Goal: Task Accomplishment & Management: Complete application form

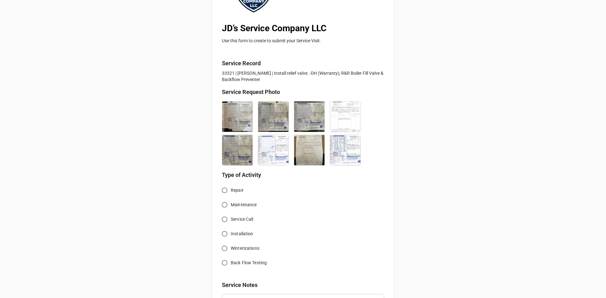
scroll to position [95, 0]
click at [249, 223] on label "Service Call" at bounding box center [299, 219] width 161 height 12
click at [231, 223] on input "Service Call" at bounding box center [225, 219] width 12 height 12
radio input "true"
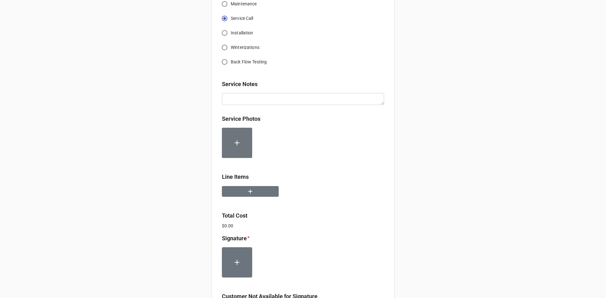
scroll to position [284, 0]
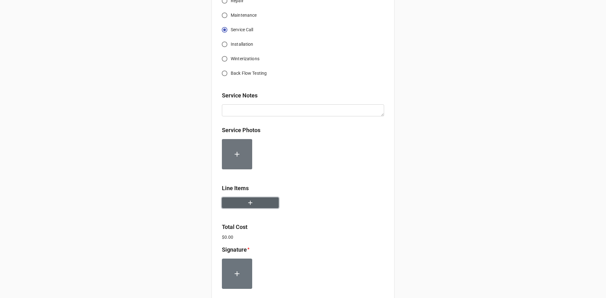
click at [261, 208] on button "button" at bounding box center [250, 203] width 57 height 11
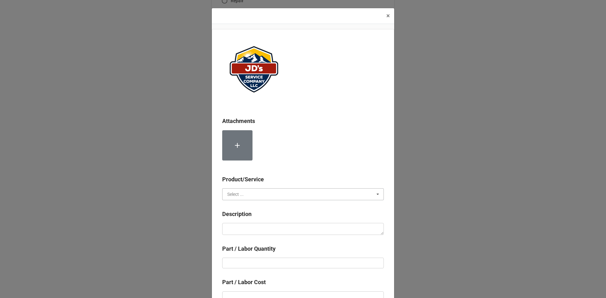
click at [263, 192] on input "text" at bounding box center [303, 194] width 161 height 11
click at [259, 206] on div "Services" at bounding box center [303, 206] width 161 height 12
click at [259, 229] on textarea at bounding box center [303, 229] width 162 height 12
paste textarea "8:30am-4:30pm; Removed and replaced failed sidearm. Rebuilt piping as needed. R…"
type textarea "x"
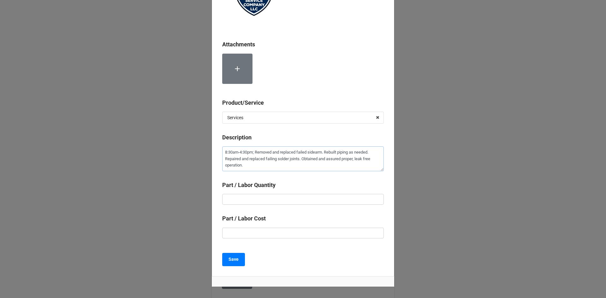
scroll to position [95, 0]
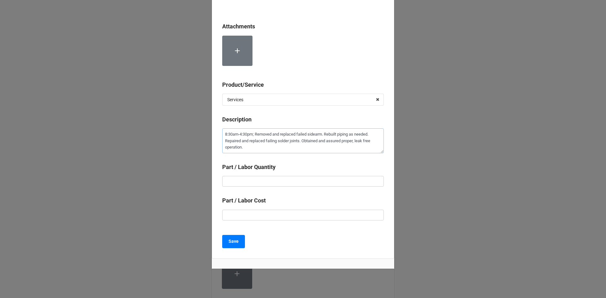
type textarea "8:30am-4:30pm; Removed and replaced failed sidearm. Rebuilt piping as needed. R…"
click at [290, 185] on input "text" at bounding box center [303, 181] width 162 height 11
type textarea "x"
type input "8"
type textarea "x"
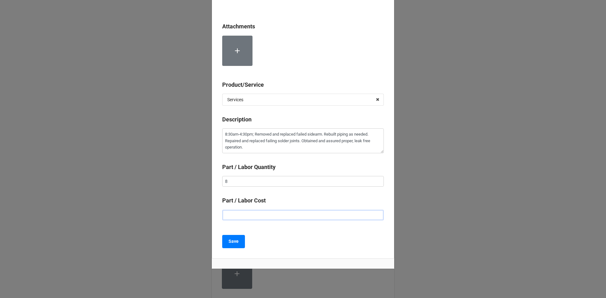
type input "$2.00"
type textarea "x"
type input "$22.00"
type textarea "x"
type input "$225.00"
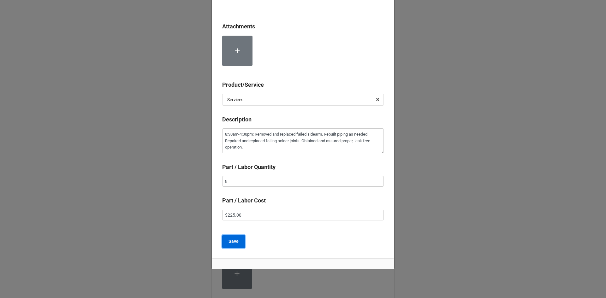
click at [235, 241] on b "Save" at bounding box center [234, 241] width 10 height 7
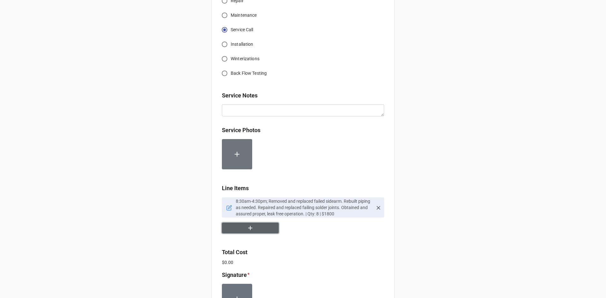
click at [243, 227] on button "button" at bounding box center [250, 228] width 57 height 11
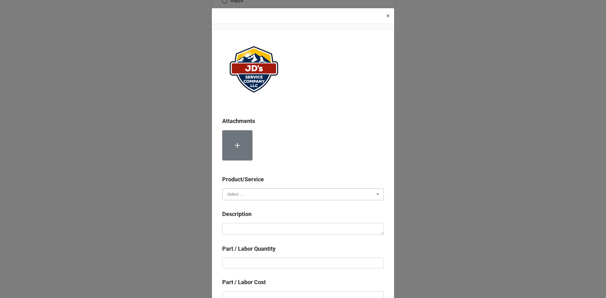
click at [265, 196] on input "text" at bounding box center [303, 194] width 161 height 11
drag, startPoint x: 253, startPoint y: 206, endPoint x: 258, endPoint y: 223, distance: 17.6
click at [253, 206] on div "Services" at bounding box center [303, 206] width 161 height 12
click at [267, 229] on textarea at bounding box center [303, 229] width 162 height 12
paste textarea "8:30am-10:00am/3:30pm-4:30pm; Labor for Second Technician"
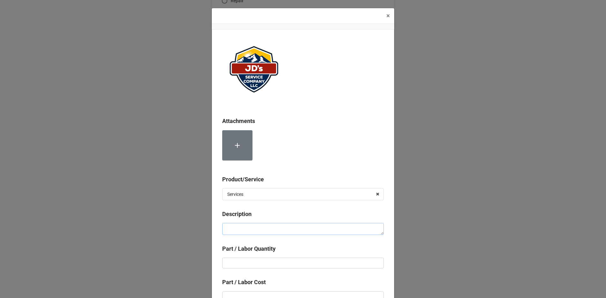
type textarea "x"
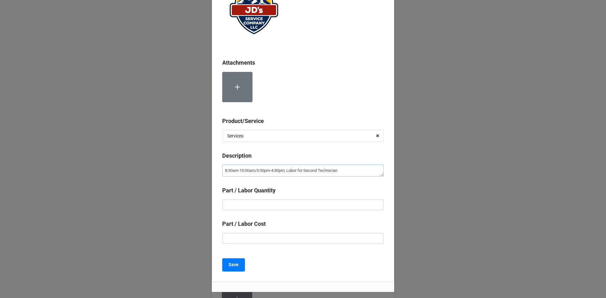
scroll to position [63, 0]
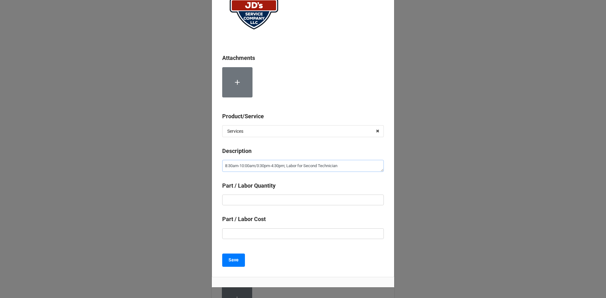
type textarea "8:30am-10:00am/3:30pm-4:30pm; Labor for Second Technician"
click at [287, 198] on input "text" at bounding box center [303, 200] width 162 height 11
type textarea "x"
type input "2"
type textarea "x"
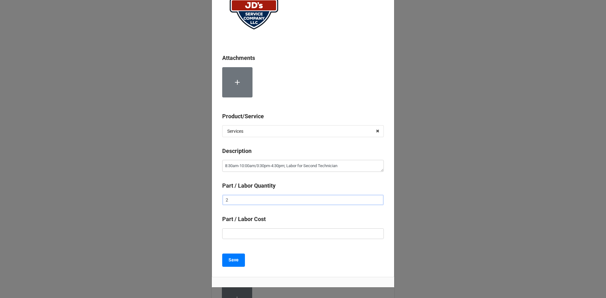
type input "2."
type textarea "x"
type input "2.5"
type textarea "x"
type input "$2.00"
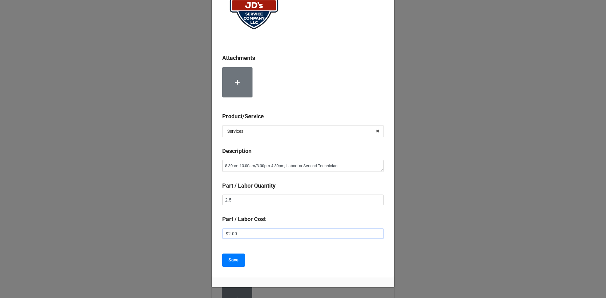
type textarea "x"
type input "$22.00"
type textarea "x"
type input "$225.00"
click at [229, 258] on b "Save" at bounding box center [234, 260] width 10 height 7
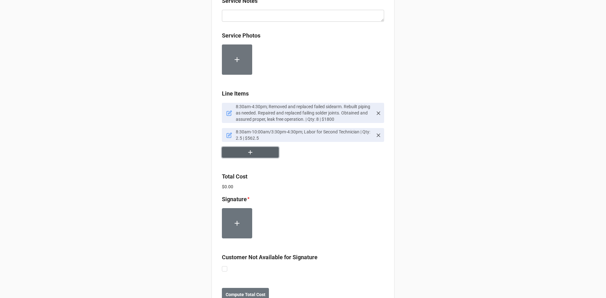
scroll to position [403, 0]
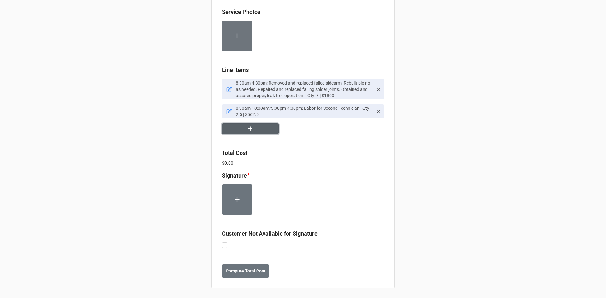
click at [252, 129] on icon "button" at bounding box center [250, 128] width 7 height 7
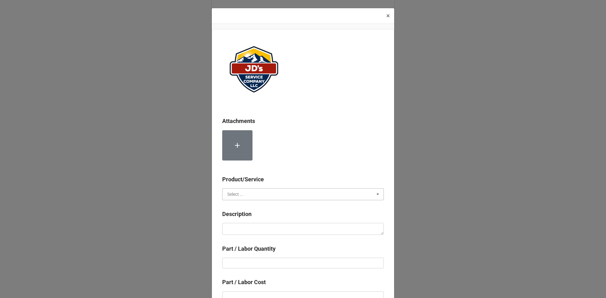
click at [254, 194] on input "text" at bounding box center [303, 194] width 161 height 11
click at [249, 219] on span "Material Cost" at bounding box center [241, 217] width 26 height 5
click at [251, 226] on textarea at bounding box center [303, 229] width 162 height 12
paste textarea "1 1/4" Copper Tubing (Per Ft.)"
type textarea "x"
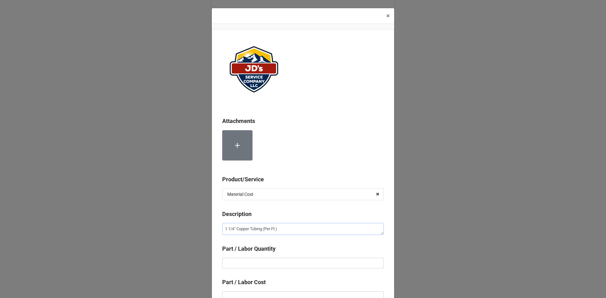
type textarea "1 1/4" Copper Tubing (Per Ft.)"
click at [275, 261] on input "text" at bounding box center [303, 263] width 162 height 11
type textarea "x"
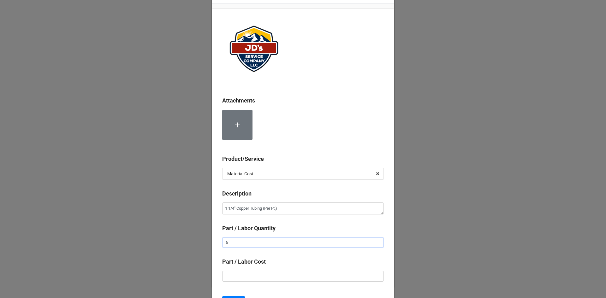
scroll to position [32, 0]
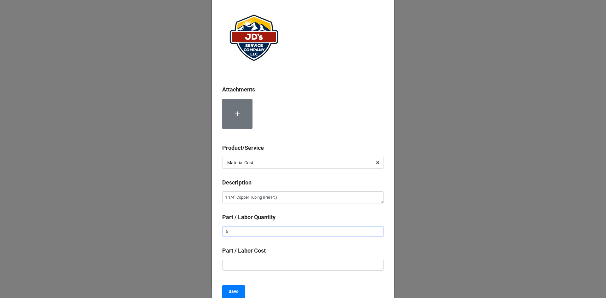
type input "6"
click at [300, 264] on input "text" at bounding box center [303, 265] width 162 height 11
type textarea "x"
type input "$3.00"
type textarea "x"
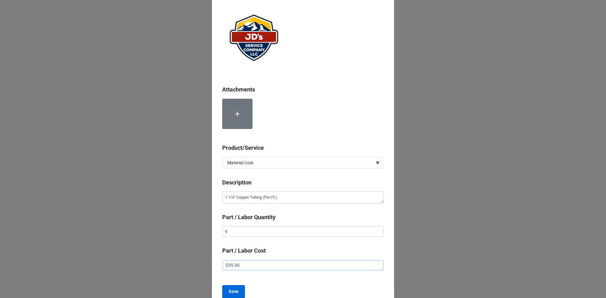
type input "$35.00"
click at [232, 291] on b "Save" at bounding box center [234, 292] width 10 height 7
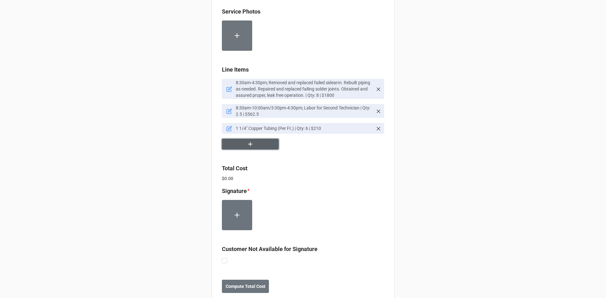
click at [257, 145] on button "button" at bounding box center [250, 144] width 57 height 11
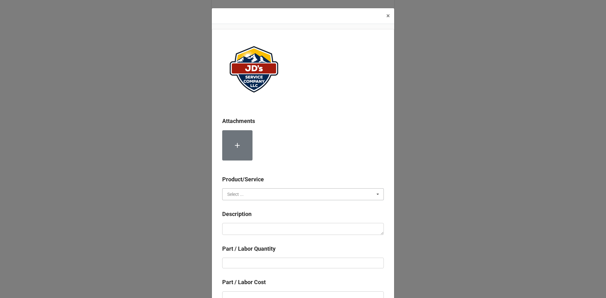
click at [259, 195] on input "text" at bounding box center [303, 194] width 161 height 11
click at [259, 220] on div "Material Cost" at bounding box center [303, 218] width 161 height 12
click at [258, 229] on textarea at bounding box center [303, 229] width 162 height 12
paste textarea "3/4" Copper Tubing (Per Ft.)"
type textarea "x"
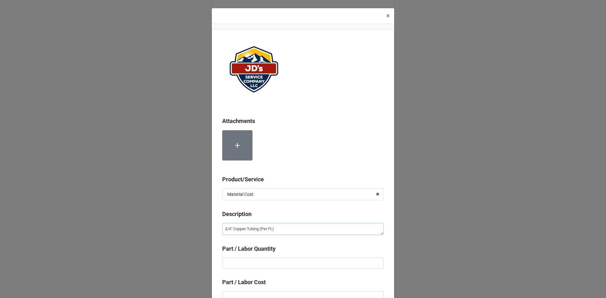
type textarea "3/4" Copper Tubing (Per Ft.)"
click at [284, 262] on input "text" at bounding box center [303, 263] width 162 height 11
type textarea "x"
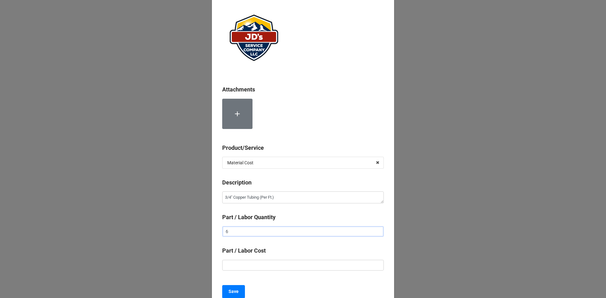
type input "6"
click at [303, 266] on input "text" at bounding box center [303, 265] width 162 height 11
type textarea "x"
type input "$1.00"
type textarea "x"
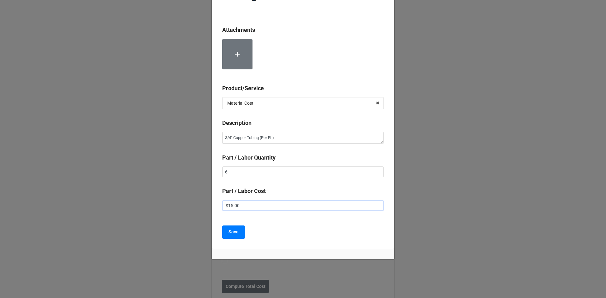
scroll to position [92, 0]
type input "$15.00"
click at [230, 234] on b "Save" at bounding box center [234, 231] width 10 height 7
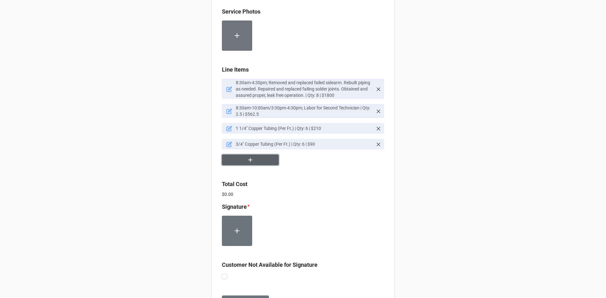
click at [252, 160] on button "button" at bounding box center [250, 160] width 57 height 11
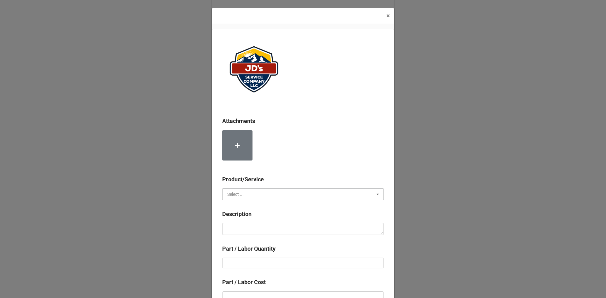
click at [268, 192] on input "text" at bounding box center [303, 194] width 161 height 11
click at [258, 218] on div "Material Cost" at bounding box center [303, 218] width 161 height 12
click at [261, 229] on textarea at bounding box center [303, 229] width 162 height 12
paste textarea "1 1/4" Copper MIP"
type textarea "x"
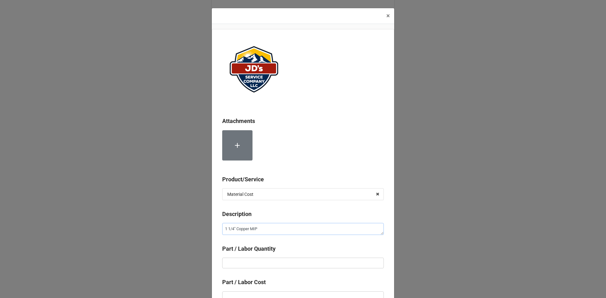
type textarea "1 1/4" Copper MIP"
click at [291, 258] on input "text" at bounding box center [303, 263] width 162 height 11
type textarea "x"
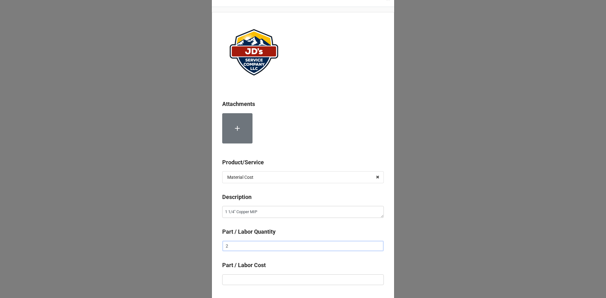
scroll to position [32, 0]
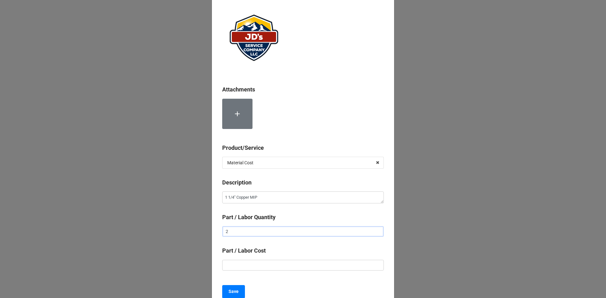
type input "2"
click at [312, 262] on input "text" at bounding box center [303, 265] width 162 height 11
type textarea "x"
type input "$4.00"
type textarea "x"
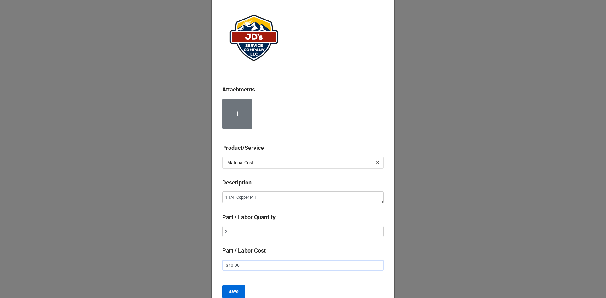
type input "$40.00"
click at [229, 294] on b "Save" at bounding box center [234, 292] width 10 height 7
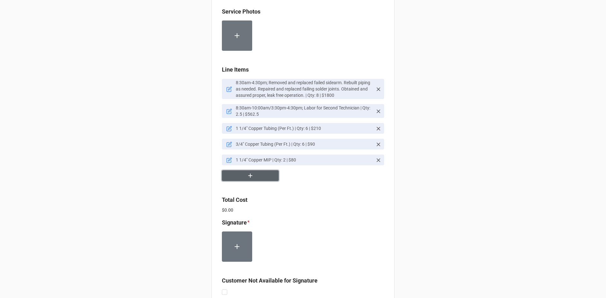
click at [250, 177] on icon "button" at bounding box center [250, 175] width 7 height 7
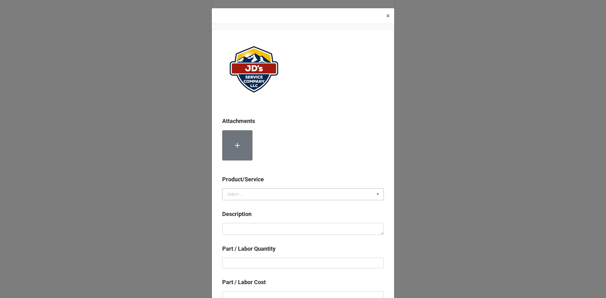
click at [235, 195] on div "Select ..." at bounding box center [235, 194] width 16 height 4
click at [239, 216] on span "Material Cost" at bounding box center [241, 217] width 26 height 5
click at [243, 229] on textarea at bounding box center [303, 229] width 162 height 12
paste textarea "1 1/4" Copper ST 90"
type textarea "x"
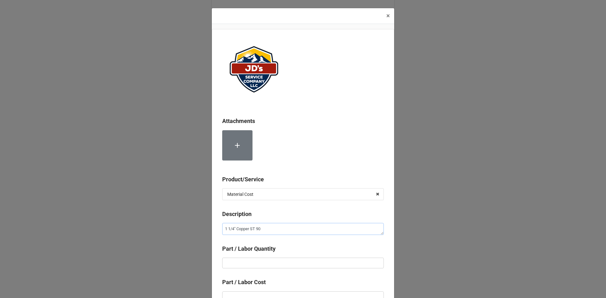
type textarea "1 1/4" Copper ST 90"
click at [289, 262] on input "text" at bounding box center [303, 263] width 162 height 11
type textarea "x"
type input "1"
click at [289, 262] on input "text" at bounding box center [303, 263] width 162 height 11
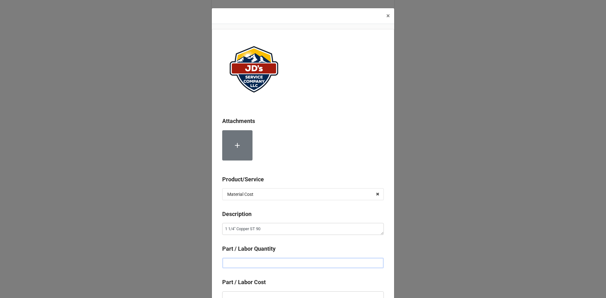
type textarea "x"
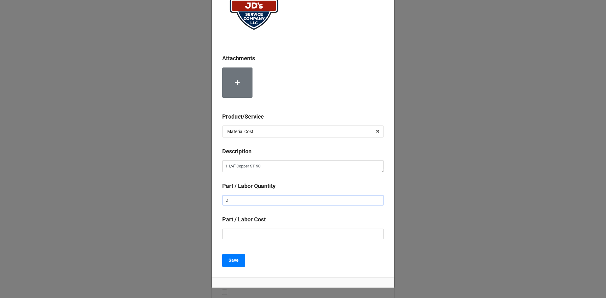
scroll to position [63, 0]
type input "2"
click at [303, 235] on input "text" at bounding box center [303, 234] width 162 height 11
type textarea "x"
type input "$4.00"
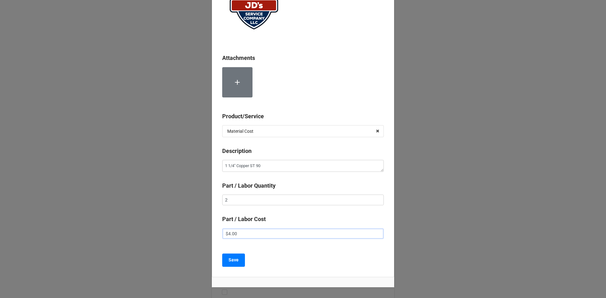
type textarea "x"
type input "$40.00"
click at [234, 261] on b "Save" at bounding box center [234, 260] width 10 height 7
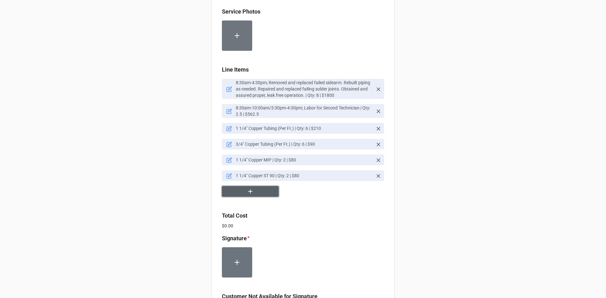
click at [259, 194] on button "button" at bounding box center [250, 191] width 57 height 11
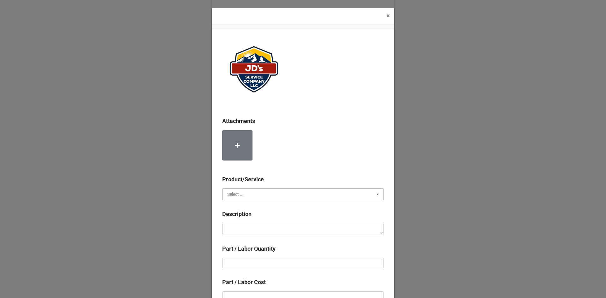
click at [264, 195] on input "text" at bounding box center [303, 194] width 161 height 11
click at [261, 217] on div "Material Cost" at bounding box center [303, 218] width 161 height 12
click at [261, 228] on textarea at bounding box center [303, 229] width 162 height 12
paste textarea "1 1/4" Copper 90"
type textarea "x"
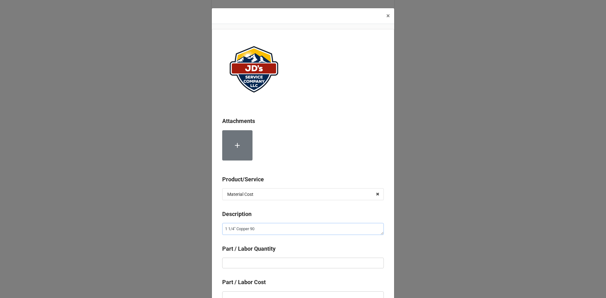
type textarea "1 1/4" Copper 90"
click at [276, 257] on div "Part / Labor Quantity" at bounding box center [303, 251] width 162 height 13
click at [276, 261] on input "text" at bounding box center [303, 263] width 162 height 11
type textarea "x"
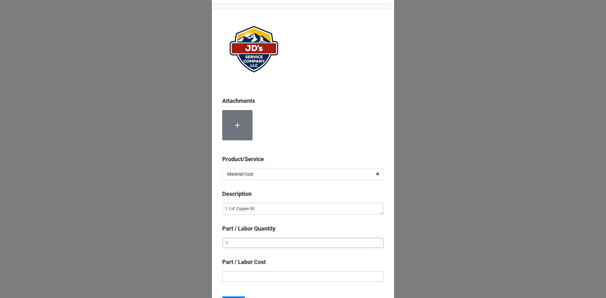
scroll to position [32, 0]
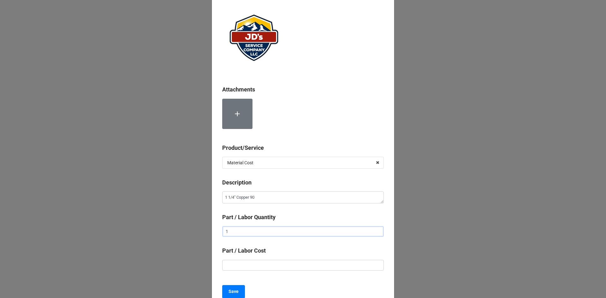
type input "1"
click at [306, 269] on input "text" at bounding box center [303, 265] width 162 height 11
type textarea "x"
type input "$4.00"
type textarea "x"
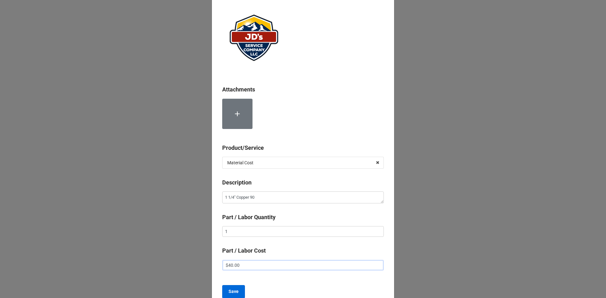
type input "$40.00"
click at [239, 293] on button "Save" at bounding box center [233, 291] width 23 height 13
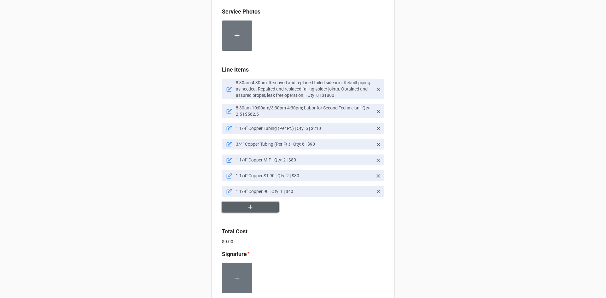
click at [240, 207] on button "button" at bounding box center [250, 207] width 57 height 11
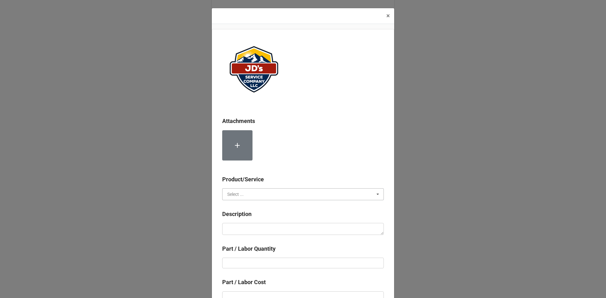
click at [286, 195] on input "text" at bounding box center [303, 194] width 161 height 11
click at [256, 219] on div "Material Cost" at bounding box center [303, 218] width 161 height 12
click at [257, 229] on textarea at bounding box center [303, 229] width 162 height 12
paste textarea "1 1/4" Copper ST 45"
type textarea "x"
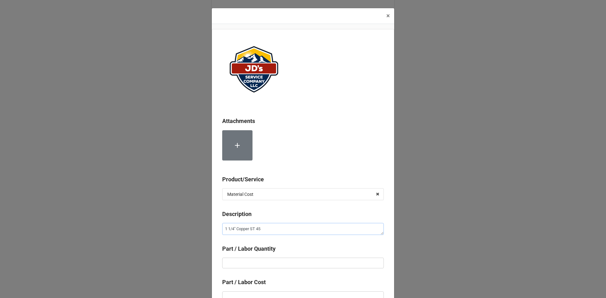
type textarea "1 1/4" Copper ST 45"
click at [281, 265] on input "text" at bounding box center [303, 263] width 162 height 11
type textarea "x"
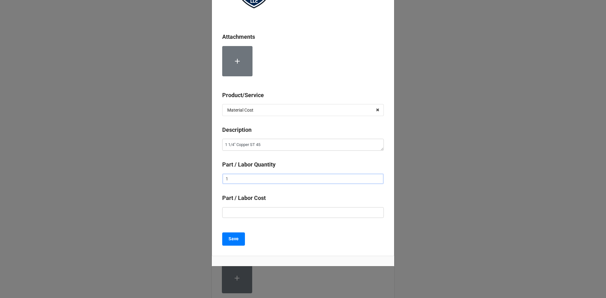
scroll to position [92, 0]
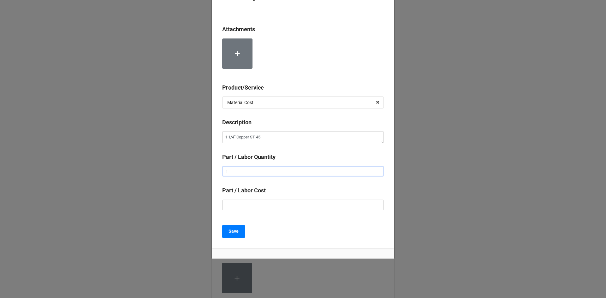
type input "1"
click at [328, 209] on input "text" at bounding box center [303, 205] width 162 height 11
type textarea "x"
type input "$4.00"
type textarea "x"
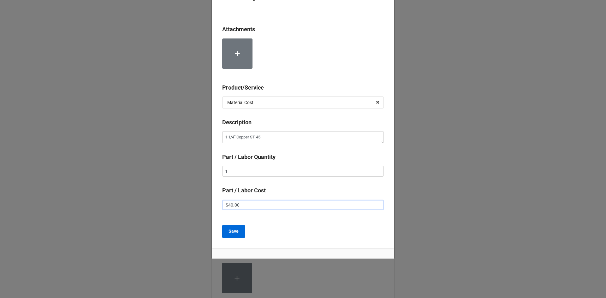
type input "$40.00"
click at [234, 235] on b "Save" at bounding box center [234, 231] width 10 height 7
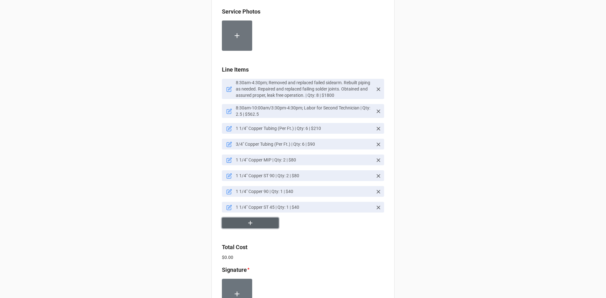
click at [261, 227] on button "button" at bounding box center [250, 223] width 57 height 11
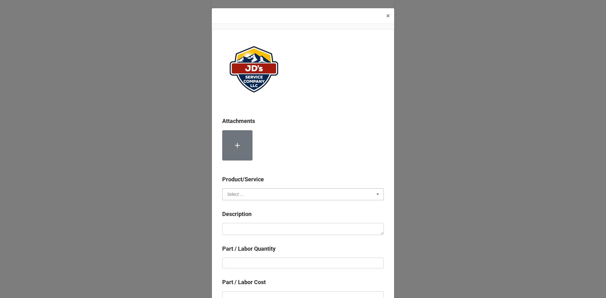
click at [272, 197] on input "text" at bounding box center [303, 194] width 161 height 11
click at [270, 215] on div "Material Cost" at bounding box center [303, 218] width 161 height 12
click at [270, 226] on textarea at bounding box center [303, 229] width 162 height 12
paste textarea "1 1/4" Copper Couplings"
type textarea "x"
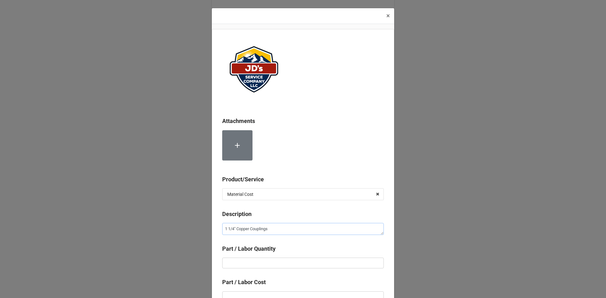
type textarea "1 1/4" Copper Couplings"
click at [303, 267] on input "text" at bounding box center [303, 263] width 162 height 11
type textarea "x"
type input "1"
click at [303, 267] on input "1" at bounding box center [303, 263] width 162 height 11
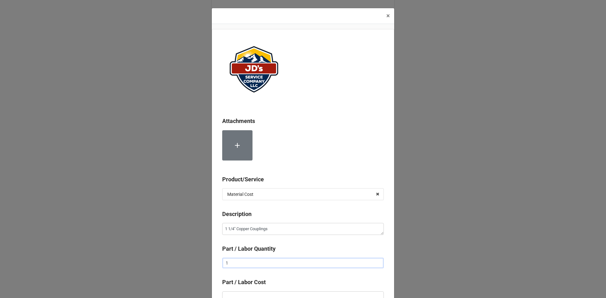
click at [303, 267] on input "1" at bounding box center [303, 263] width 162 height 11
type textarea "x"
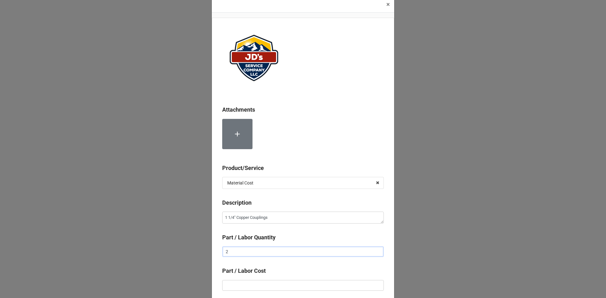
scroll to position [32, 0]
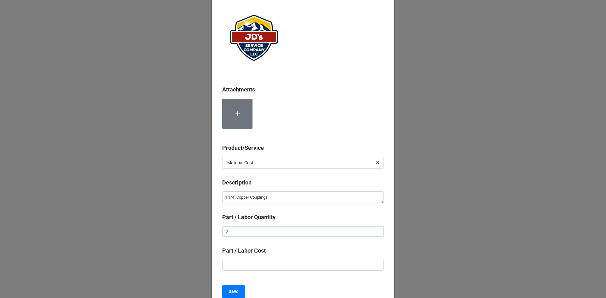
type input "2"
click at [303, 267] on input "text" at bounding box center [303, 265] width 162 height 11
type textarea "x"
type input "$4.00"
type textarea "x"
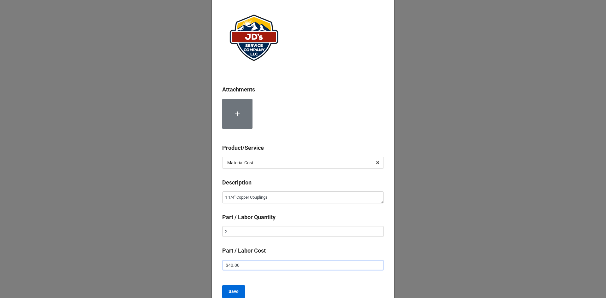
type input "$40.00"
click at [235, 291] on b "Save" at bounding box center [234, 292] width 10 height 7
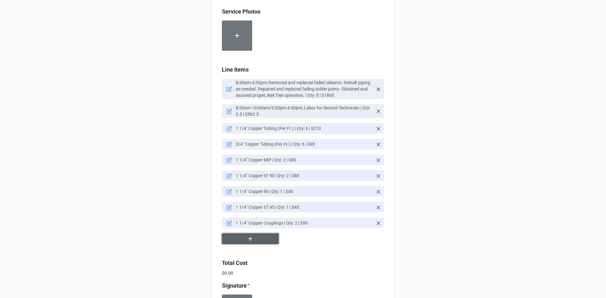
click at [257, 240] on button "button" at bounding box center [250, 239] width 57 height 11
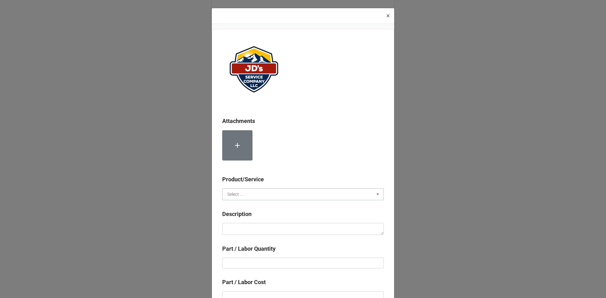
click at [256, 194] on input "text" at bounding box center [303, 194] width 161 height 11
click at [253, 219] on div "Material Cost" at bounding box center [303, 218] width 161 height 12
click at [253, 230] on textarea at bounding box center [303, 229] width 162 height 12
paste textarea "3/4" Copper FIP"
type textarea "x"
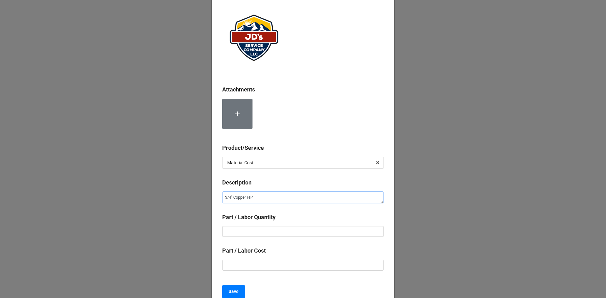
type textarea "3/4" Copper FIP"
click at [299, 230] on input "text" at bounding box center [303, 231] width 162 height 11
type textarea "x"
type input "2"
click at [297, 264] on input "text" at bounding box center [303, 265] width 162 height 11
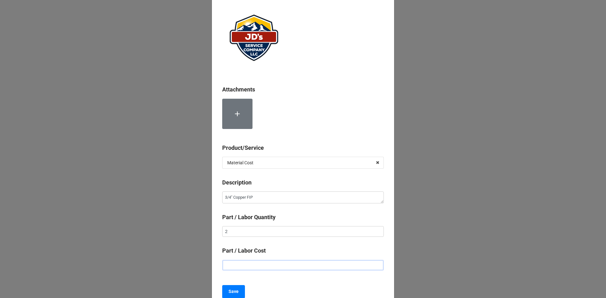
type textarea "x"
type input "$1.00"
type textarea "x"
type input "$12.00"
click at [235, 290] on b "Save" at bounding box center [234, 292] width 10 height 7
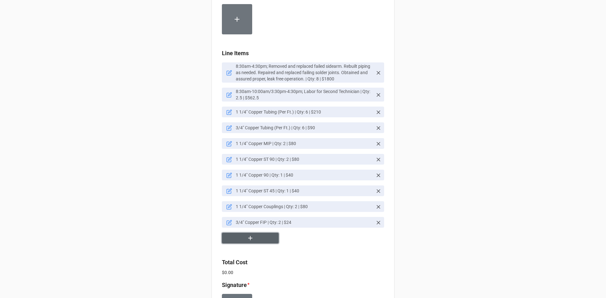
scroll to position [435, 0]
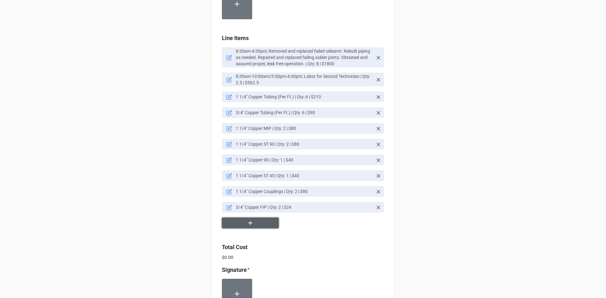
click at [255, 226] on button "button" at bounding box center [250, 223] width 57 height 11
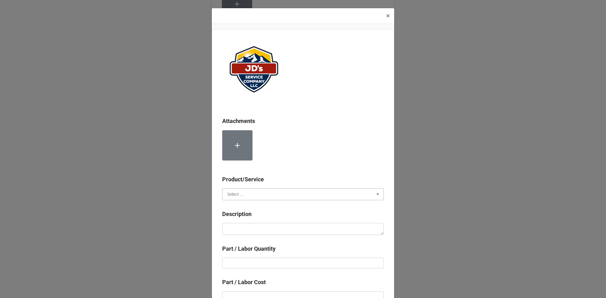
click at [291, 193] on input "text" at bounding box center [303, 194] width 161 height 11
click at [287, 217] on div "Material Cost" at bounding box center [303, 218] width 161 height 12
click at [285, 238] on div "Description" at bounding box center [303, 225] width 162 height 30
click at [288, 231] on textarea at bounding box center [303, 229] width 162 height 12
paste textarea "3/4" Copper Tee"
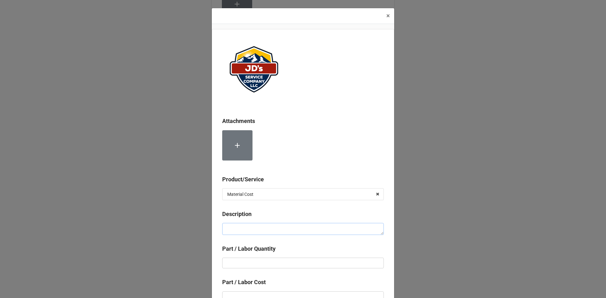
type textarea "x"
type textarea "3/4" Copper Tee"
click at [306, 261] on input "text" at bounding box center [303, 263] width 162 height 11
type textarea "x"
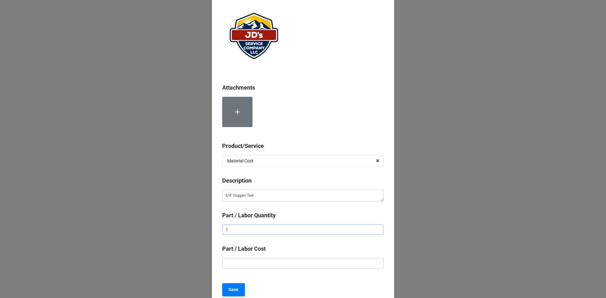
scroll to position [63, 0]
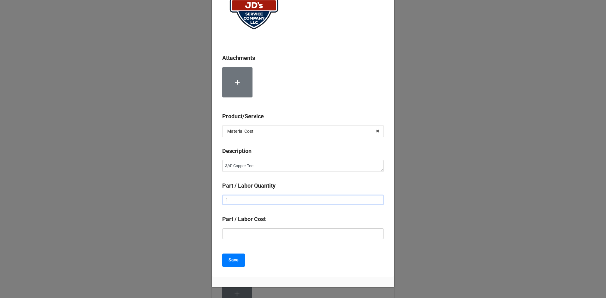
type input "1"
click at [348, 237] on input "text" at bounding box center [303, 234] width 162 height 11
type textarea "x"
type input "$1.00"
type textarea "x"
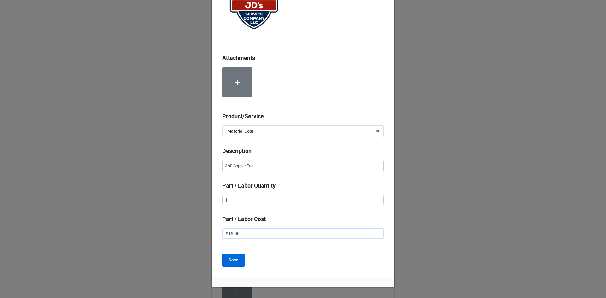
type input "$15.00"
click at [237, 263] on button "Save" at bounding box center [233, 260] width 23 height 13
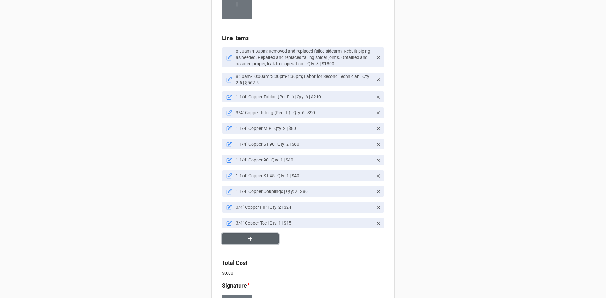
click at [244, 240] on button "button" at bounding box center [250, 239] width 57 height 11
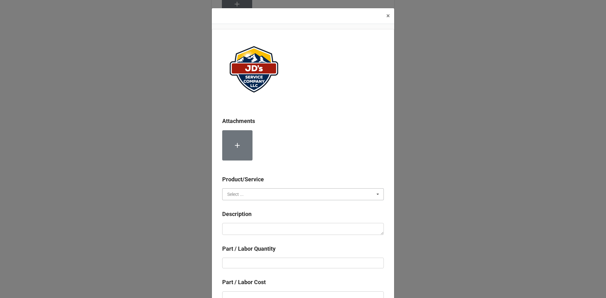
click at [264, 194] on input "text" at bounding box center [303, 194] width 161 height 11
click at [262, 216] on div "Material Cost" at bounding box center [303, 218] width 161 height 12
click at [261, 231] on textarea at bounding box center [303, 229] width 162 height 12
paste textarea "3/4" Copper 90"
type textarea "x"
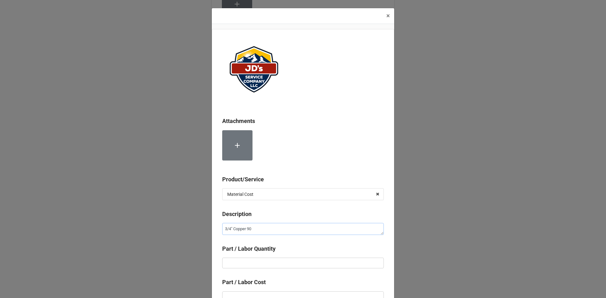
type textarea "3/4" Copper 90"
click at [293, 261] on input "text" at bounding box center [303, 263] width 162 height 11
type textarea "x"
type input "1"
click at [288, 294] on input "text" at bounding box center [303, 297] width 162 height 11
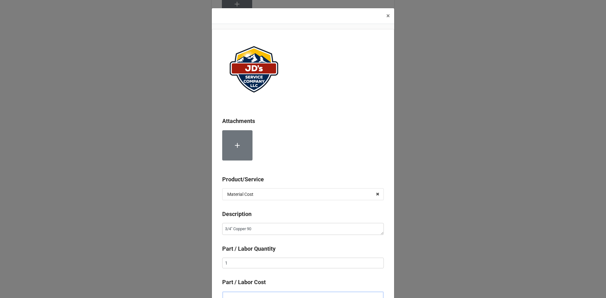
type textarea "x"
type input "$1.00"
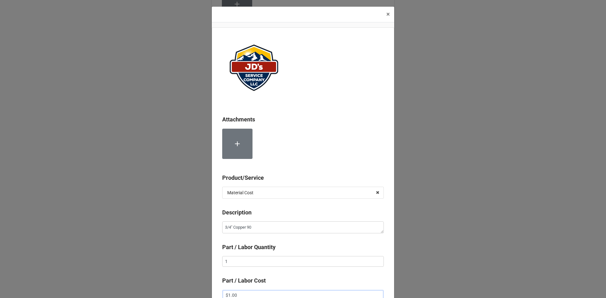
type textarea "x"
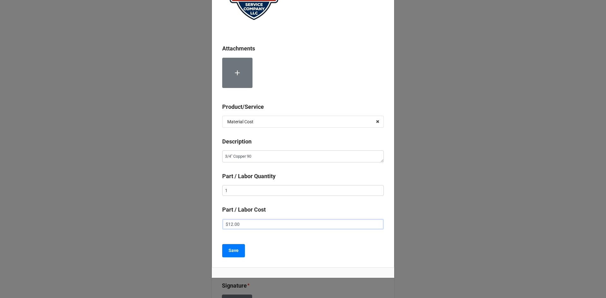
scroll to position [92, 0]
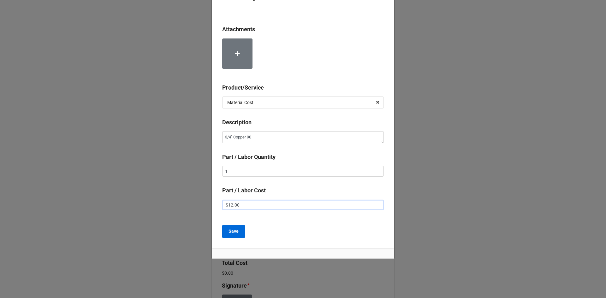
type input "$12.00"
click at [237, 235] on button "Save" at bounding box center [233, 231] width 23 height 13
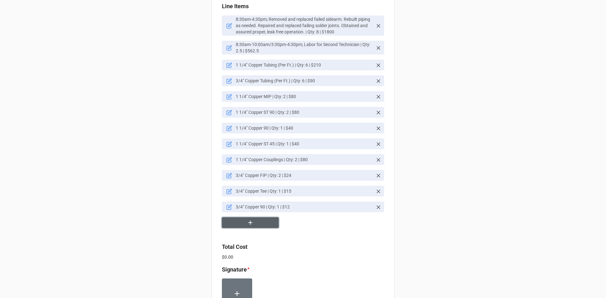
scroll to position [498, 0]
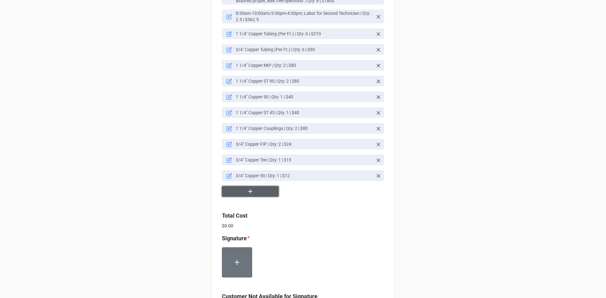
click at [265, 191] on button "button" at bounding box center [250, 191] width 57 height 11
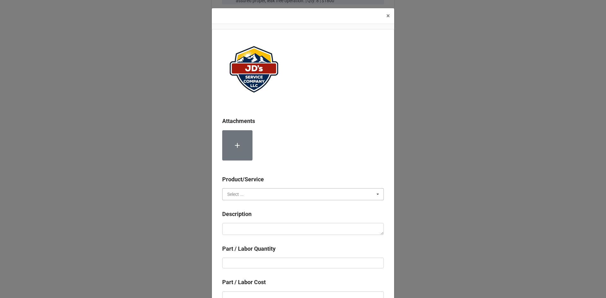
click at [256, 196] on input "text" at bounding box center [303, 194] width 161 height 11
click at [252, 219] on div "Material Cost" at bounding box center [303, 218] width 161 height 12
click at [251, 230] on textarea at bounding box center [303, 229] width 162 height 12
paste textarea "3/4" Copper 45"
type textarea "x"
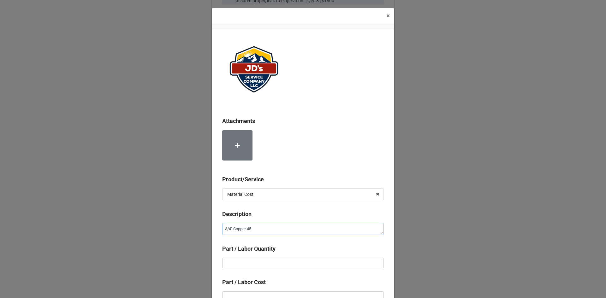
type textarea "3/4" Copper 45"
click at [276, 260] on input "text" at bounding box center [303, 263] width 162 height 11
type textarea "x"
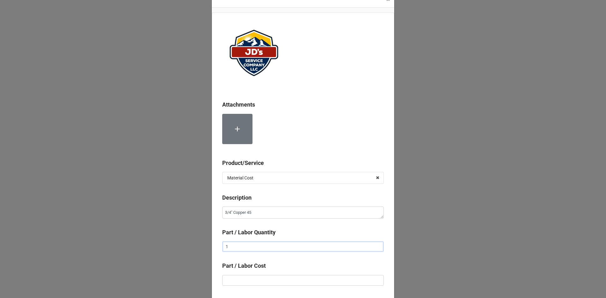
scroll to position [32, 0]
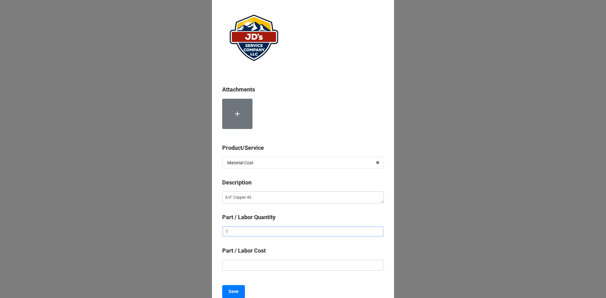
type input "1"
click at [276, 269] on input "text" at bounding box center [303, 265] width 162 height 11
type textarea "x"
type input "$1.00"
type textarea "x"
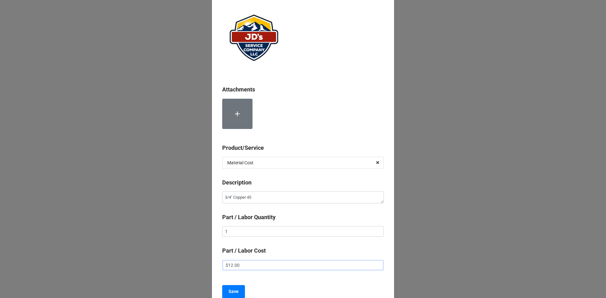
scroll to position [63, 0]
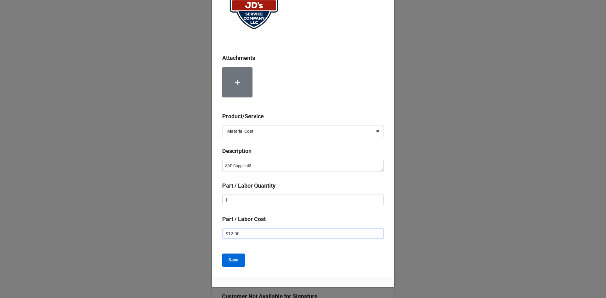
type input "$12.00"
click at [235, 263] on b "Save" at bounding box center [234, 260] width 10 height 7
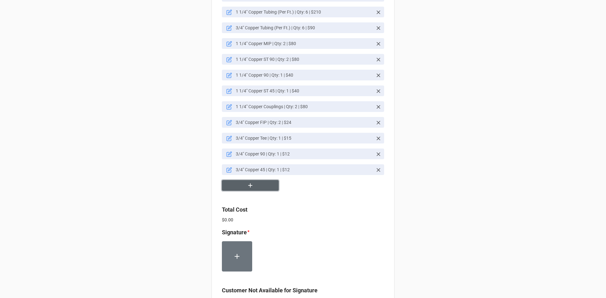
scroll to position [561, 0]
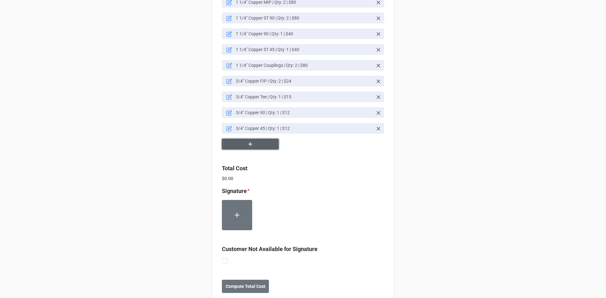
click at [252, 148] on button "button" at bounding box center [250, 144] width 57 height 11
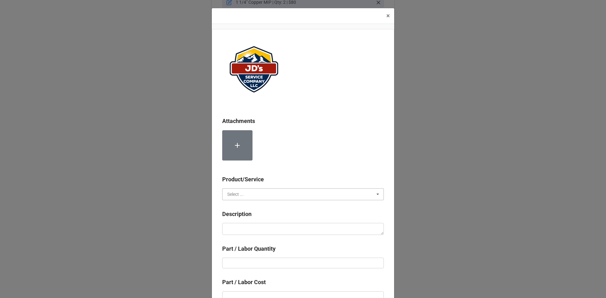
click at [272, 189] on input "text" at bounding box center [303, 194] width 161 height 11
click at [261, 221] on div "Material Cost" at bounding box center [303, 218] width 161 height 12
click at [259, 233] on textarea at bounding box center [303, 229] width 162 height 12
paste textarea "3/4" Copper Coupling"
type textarea "x"
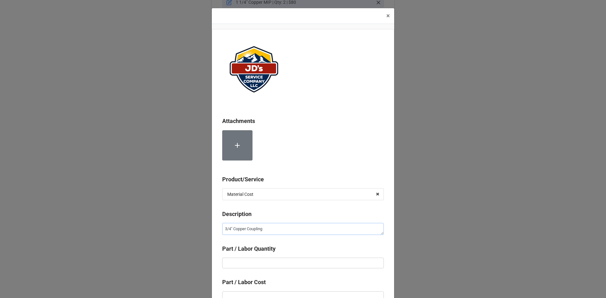
type textarea "3/4" Copper Coupling"
click at [275, 262] on input "text" at bounding box center [303, 263] width 162 height 11
type textarea "x"
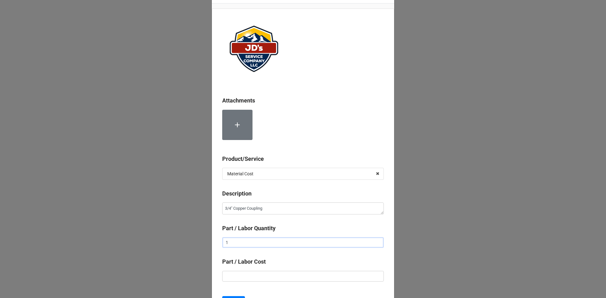
scroll to position [32, 0]
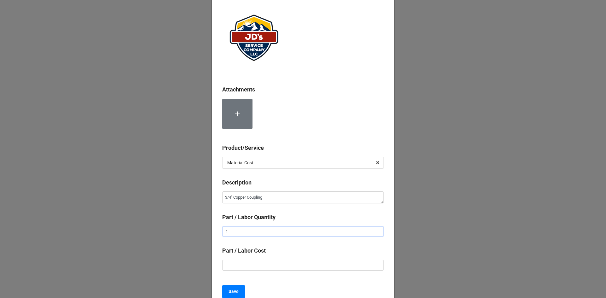
type input "1"
click at [291, 261] on input "text" at bounding box center [303, 265] width 162 height 11
type textarea "x"
type input "$1.00"
type textarea "x"
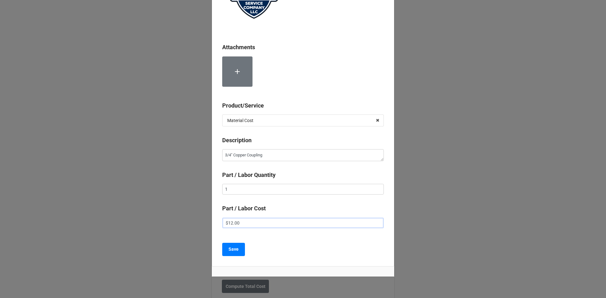
scroll to position [92, 0]
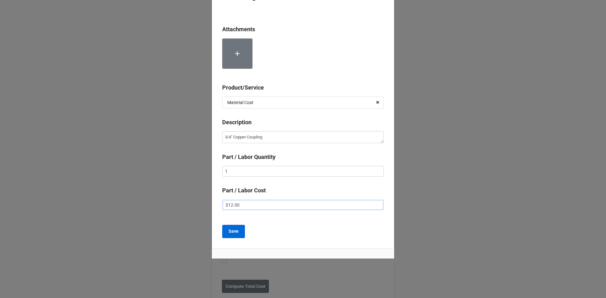
type input "$12.00"
click at [237, 231] on button "Save" at bounding box center [233, 231] width 23 height 13
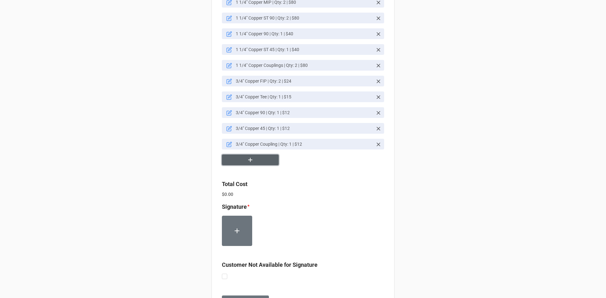
click at [260, 159] on button "button" at bounding box center [250, 160] width 57 height 11
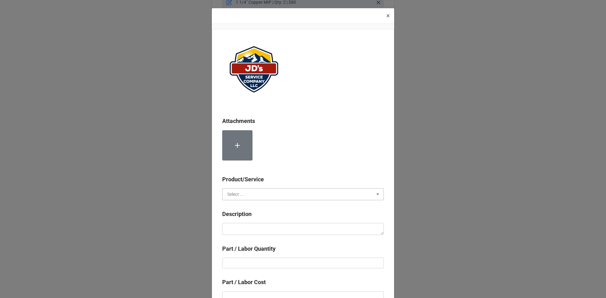
click at [277, 194] on input "text" at bounding box center [303, 194] width 161 height 11
click at [274, 216] on div "Material Cost" at bounding box center [303, 218] width 161 height 12
click at [270, 228] on textarea at bounding box center [303, 229] width 162 height 12
paste textarea "3/4" Sharkbite MIP"
type textarea "x"
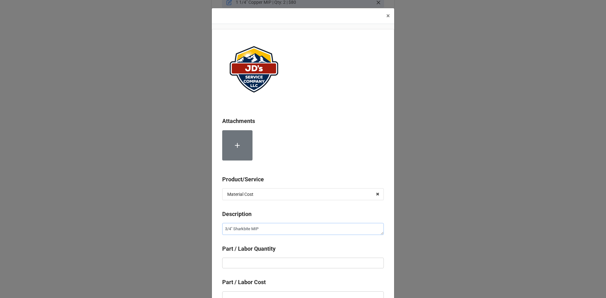
type textarea "3/4" Sharkbite MIP"
click at [295, 263] on input "text" at bounding box center [303, 263] width 162 height 11
type textarea "x"
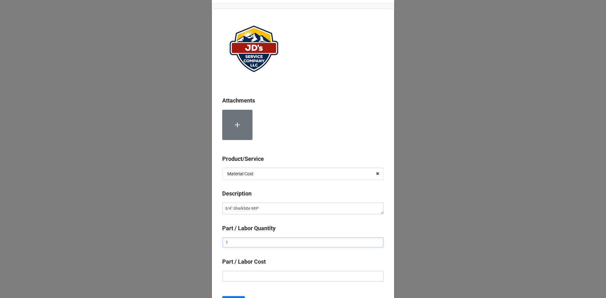
scroll to position [32, 0]
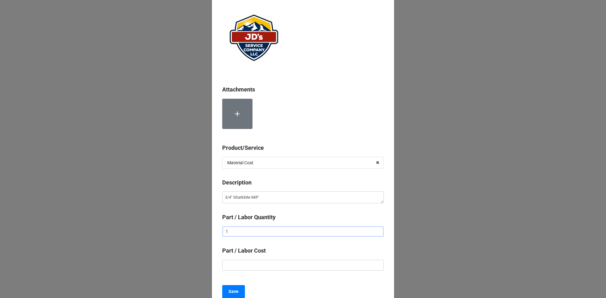
type input "1"
click at [321, 265] on input "text" at bounding box center [303, 265] width 162 height 11
type textarea "x"
type input "$3.00"
type textarea "x"
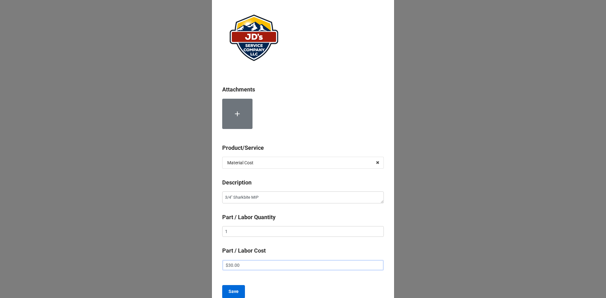
type input "$30.00"
click at [231, 291] on b "Save" at bounding box center [234, 292] width 10 height 7
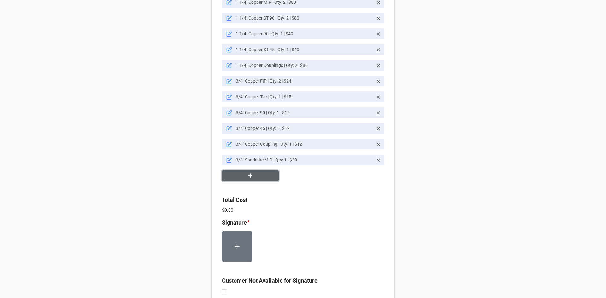
click at [255, 180] on button "button" at bounding box center [250, 176] width 57 height 11
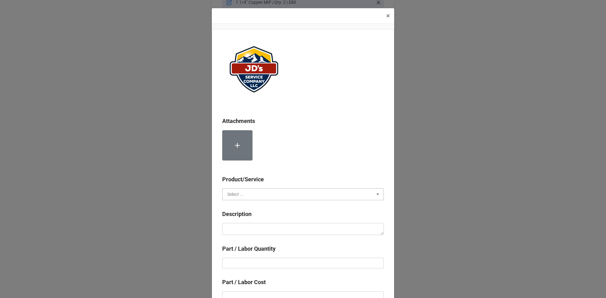
click at [250, 193] on input "text" at bounding box center [303, 194] width 161 height 11
click at [249, 217] on span "Material Cost" at bounding box center [241, 217] width 26 height 5
click at [249, 225] on textarea at bounding box center [303, 229] width 162 height 12
paste textarea "3/4" Sharkbite 90"
type textarea "x"
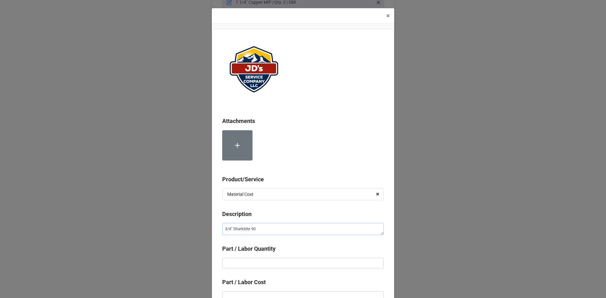
type textarea "3/4" Sharkbite 90"
click at [297, 264] on input "text" at bounding box center [303, 263] width 162 height 11
type textarea "x"
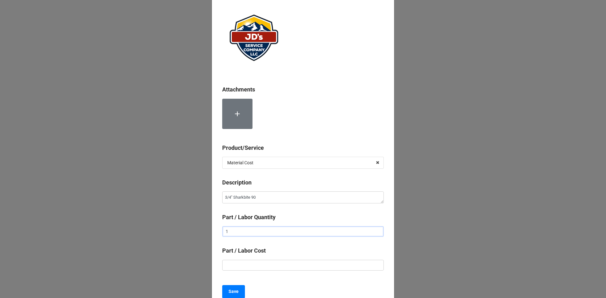
type input "1"
click at [295, 269] on input "text" at bounding box center [303, 265] width 162 height 11
type textarea "x"
type input "$3.00"
type textarea "x"
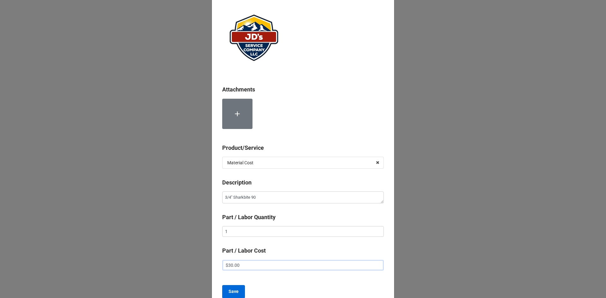
type input "$30.00"
click at [237, 292] on b "Save" at bounding box center [234, 292] width 10 height 7
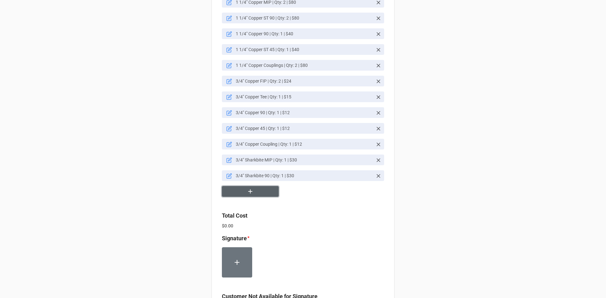
click at [260, 194] on button "button" at bounding box center [250, 191] width 57 height 11
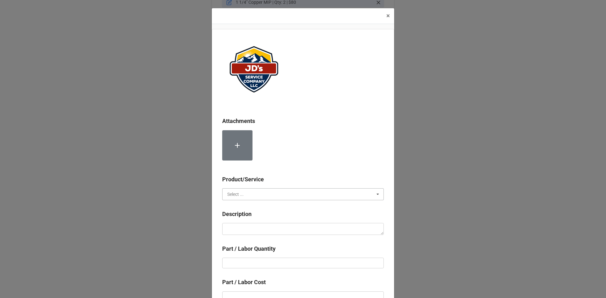
click at [263, 191] on input "text" at bounding box center [303, 194] width 161 height 11
click at [255, 217] on div "Material Cost" at bounding box center [303, 218] width 161 height 12
click at [255, 227] on textarea at bounding box center [303, 229] width 162 height 12
paste textarea "3/4" Sharkbite Coupling"
type textarea "x"
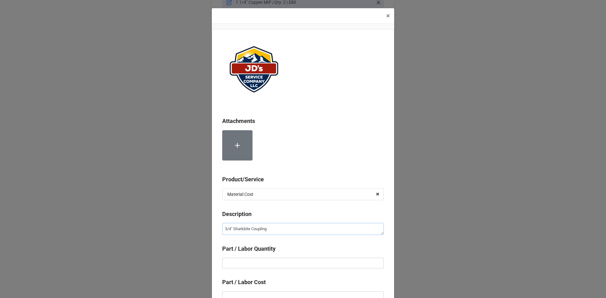
type textarea "3/4" Sharkbite Coupling"
click at [292, 261] on input "text" at bounding box center [303, 263] width 162 height 11
type textarea "x"
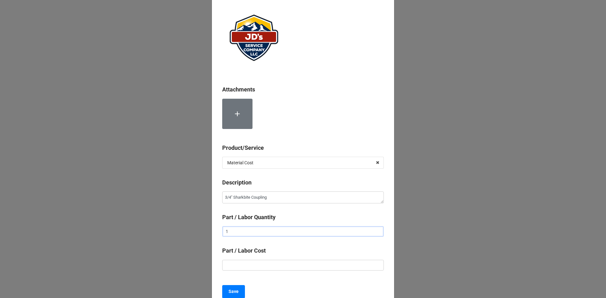
type input "1"
click at [302, 264] on input "text" at bounding box center [303, 265] width 162 height 11
type textarea "x"
type input "$3.00"
type textarea "x"
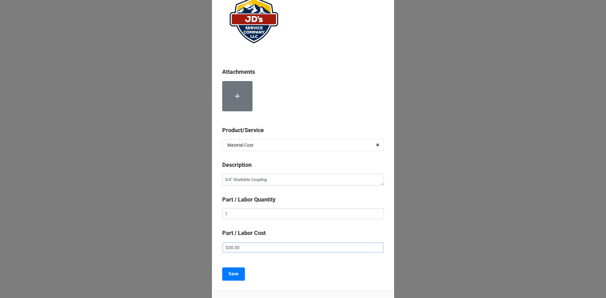
scroll to position [63, 0]
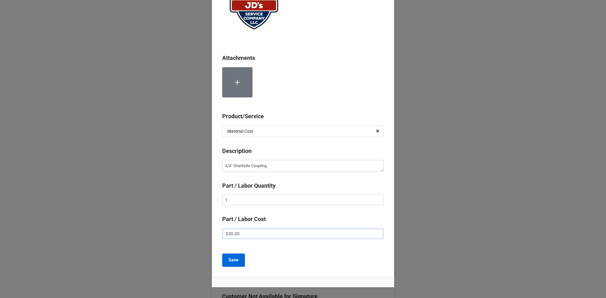
type input "$30.00"
click at [239, 265] on button "Save" at bounding box center [233, 260] width 23 height 13
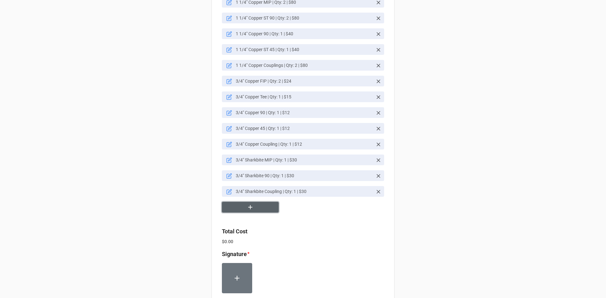
click at [268, 210] on button "button" at bounding box center [250, 207] width 57 height 11
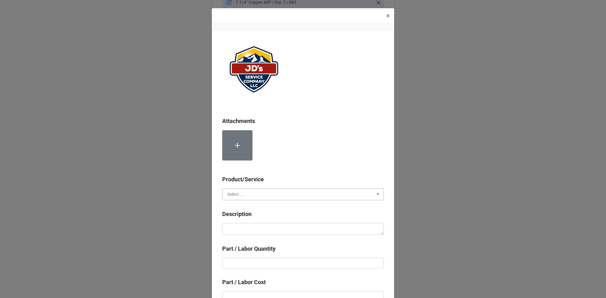
click at [258, 193] on input "text" at bounding box center [303, 194] width 161 height 11
click at [252, 218] on div "Material Cost" at bounding box center [303, 218] width 161 height 12
click at [252, 226] on textarea at bounding box center [303, 229] width 162 height 12
paste textarea "Torch, Solder, and Flux"
type textarea "x"
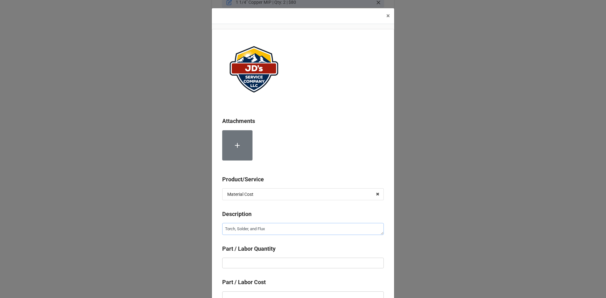
type textarea "Torch, Solder, and Flux"
click at [285, 261] on input "text" at bounding box center [303, 263] width 162 height 11
type textarea "x"
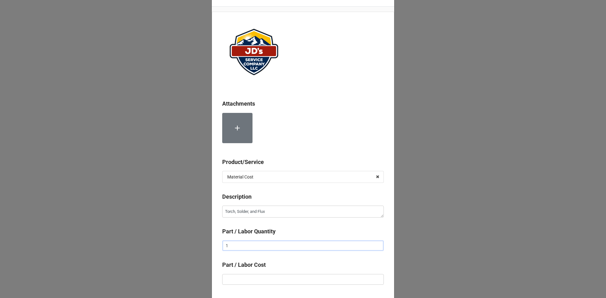
scroll to position [32, 0]
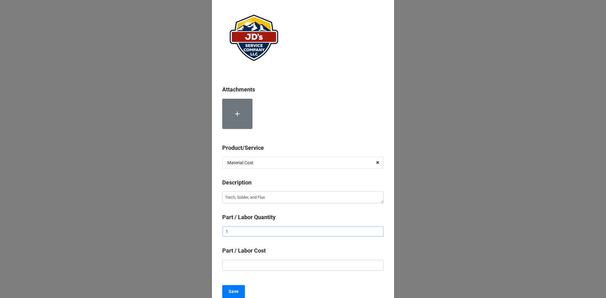
type input "1"
click at [287, 269] on input "text" at bounding box center [303, 265] width 162 height 11
type textarea "x"
type input "$2.00"
type textarea "x"
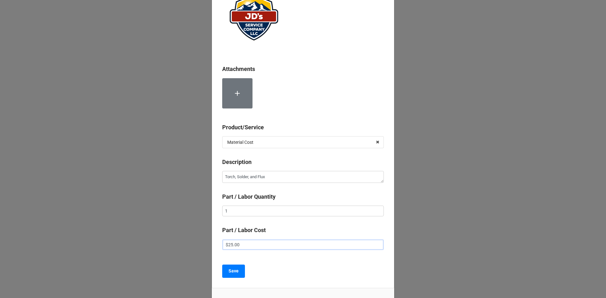
scroll to position [63, 0]
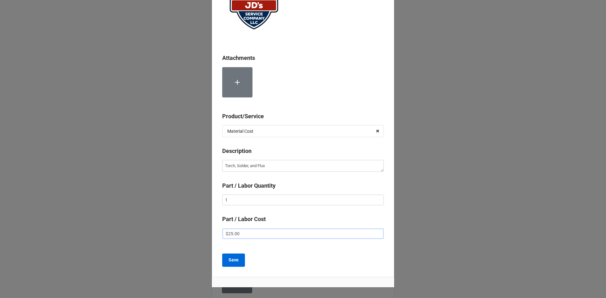
type input "$25.00"
click at [236, 260] on b "Save" at bounding box center [234, 260] width 10 height 7
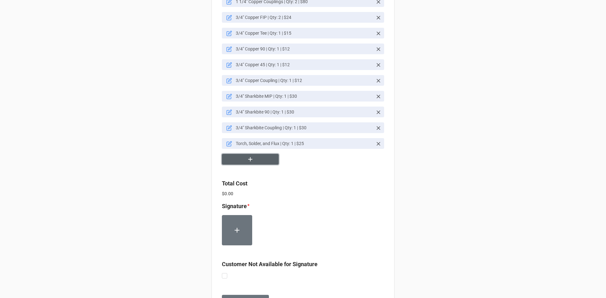
scroll to position [656, 0]
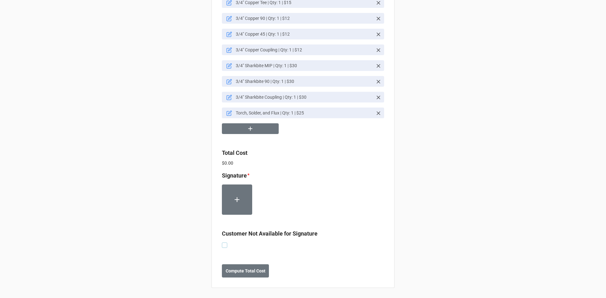
click at [225, 243] on label at bounding box center [224, 243] width 5 height 0
checkbox input "true"
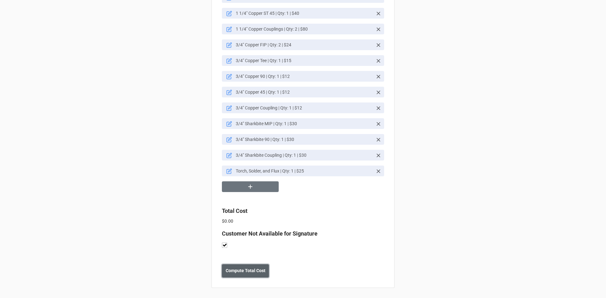
click at [253, 274] on b "Compute Total Cost" at bounding box center [246, 271] width 40 height 7
click at [230, 275] on button "Save" at bounding box center [233, 271] width 23 height 13
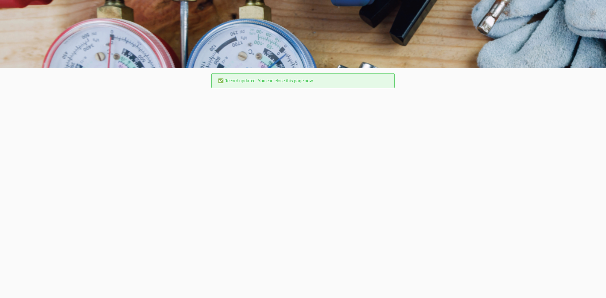
scroll to position [0, 0]
